Goal: Task Accomplishment & Management: Complete application form

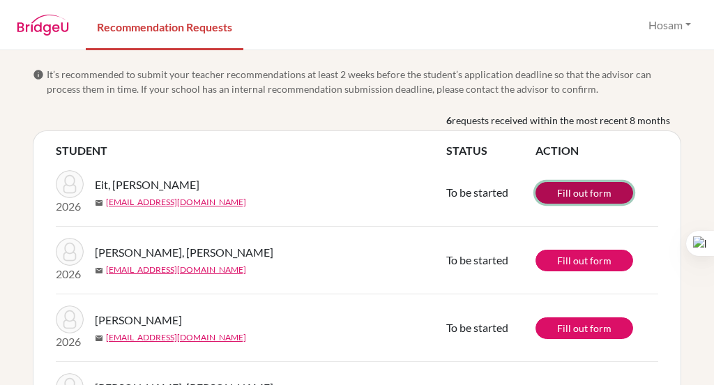
click at [563, 193] on link "Fill out form" at bounding box center [584, 193] width 98 height 22
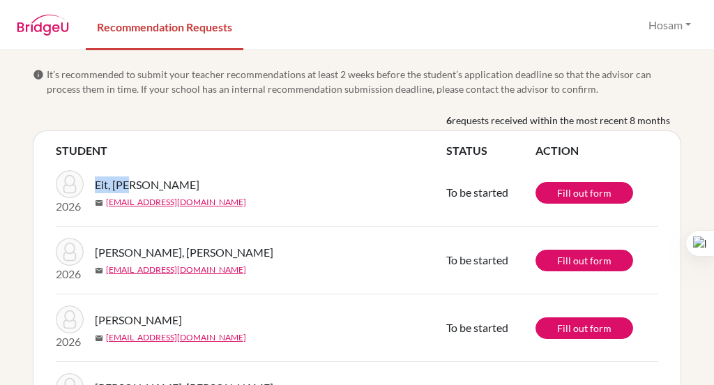
drag, startPoint x: 130, startPoint y: 185, endPoint x: 96, endPoint y: 184, distance: 34.2
click at [96, 184] on span "Eit, [PERSON_NAME]" at bounding box center [147, 184] width 105 height 17
copy span "Eit, [PERSON_NAME]"
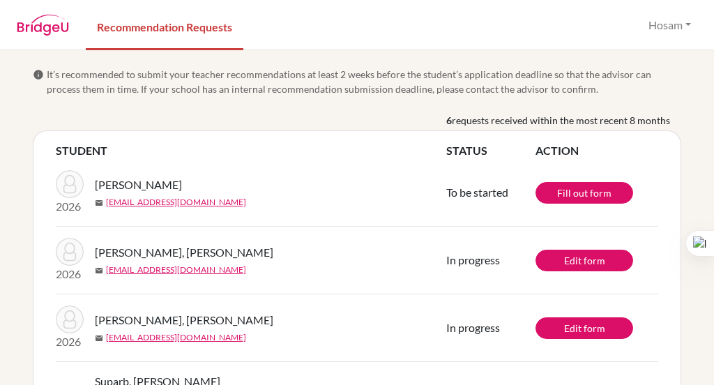
drag, startPoint x: 175, startPoint y: 185, endPoint x: 102, endPoint y: 178, distance: 73.6
click at [102, 178] on div "[PERSON_NAME]" at bounding box center [276, 184] width 362 height 17
copy div "[PERSON_NAME]"
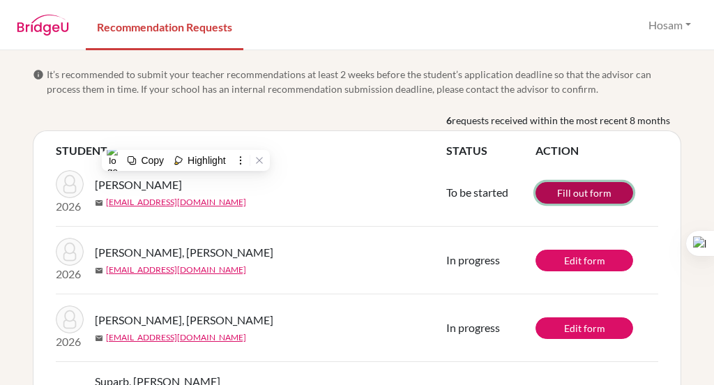
click at [571, 192] on link "Fill out form" at bounding box center [584, 193] width 98 height 22
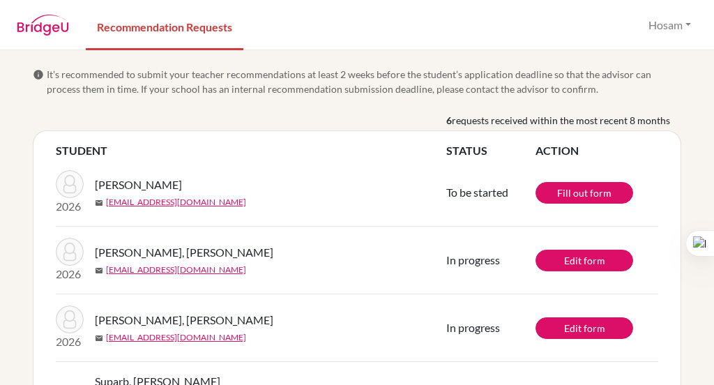
click at [179, 185] on div "[PERSON_NAME]" at bounding box center [276, 184] width 362 height 17
drag, startPoint x: 175, startPoint y: 184, endPoint x: 134, endPoint y: 185, distance: 41.2
click at [134, 185] on div "[PERSON_NAME]" at bounding box center [276, 184] width 362 height 17
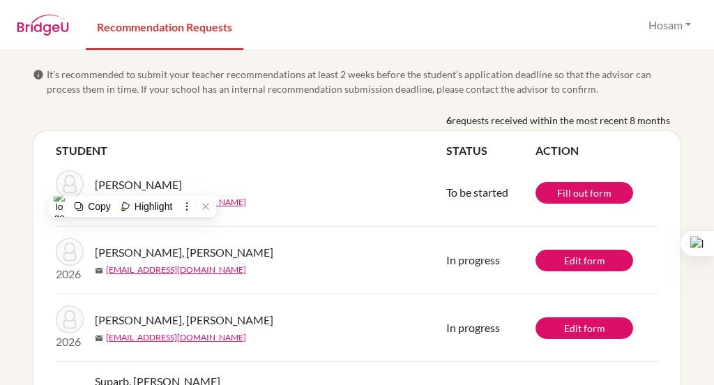
copy span "Maksim"
